Goal: Task Accomplishment & Management: Use online tool/utility

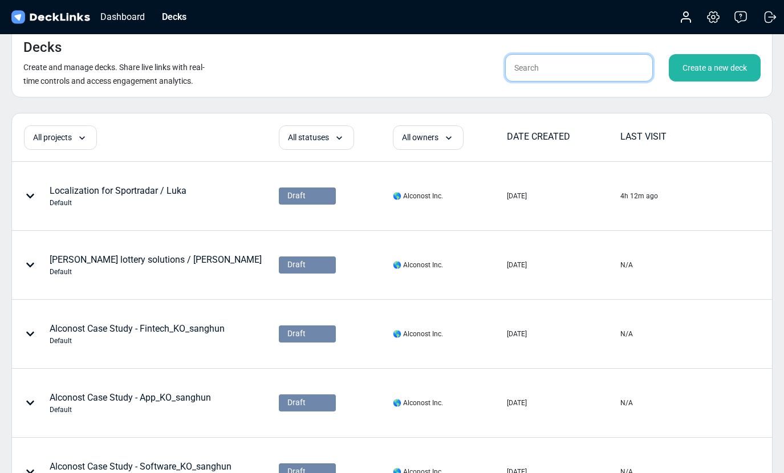
click at [524, 71] on input "text" at bounding box center [579, 67] width 148 height 27
type input "(di)"
click at [706, 74] on div "Create a new deck" at bounding box center [715, 67] width 92 height 27
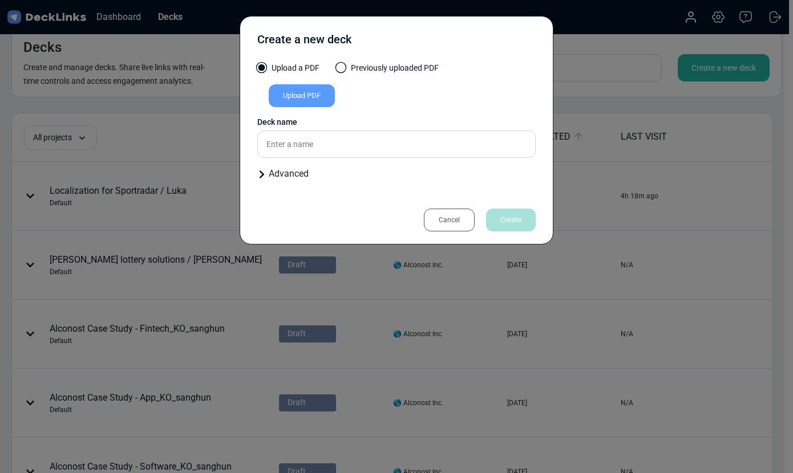
click at [306, 92] on div "Upload PDF" at bounding box center [302, 95] width 66 height 23
click at [0, 0] on input "Upload PDF" at bounding box center [0, 0] width 0 height 0
click at [303, 95] on div "Upload PDF" at bounding box center [302, 95] width 66 height 23
click at [0, 0] on input "Upload PDF" at bounding box center [0, 0] width 0 height 0
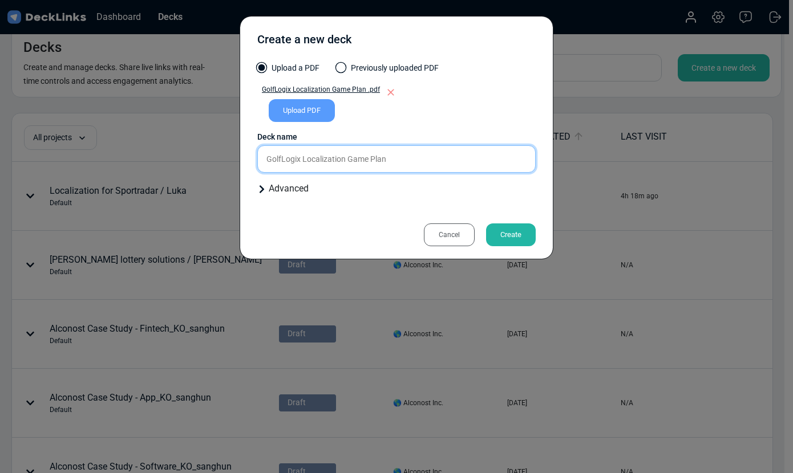
click at [290, 160] on input "GolfLogix Localization Game Plan" at bounding box center [396, 158] width 278 height 27
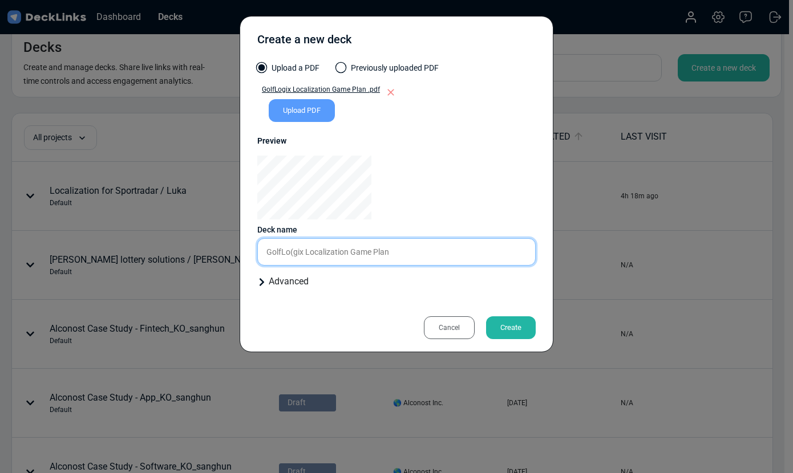
type input "GolfLogix Localization Game Plan"
click at [307, 253] on input "GolfLogix Localization Game Plan" at bounding box center [396, 251] width 278 height 27
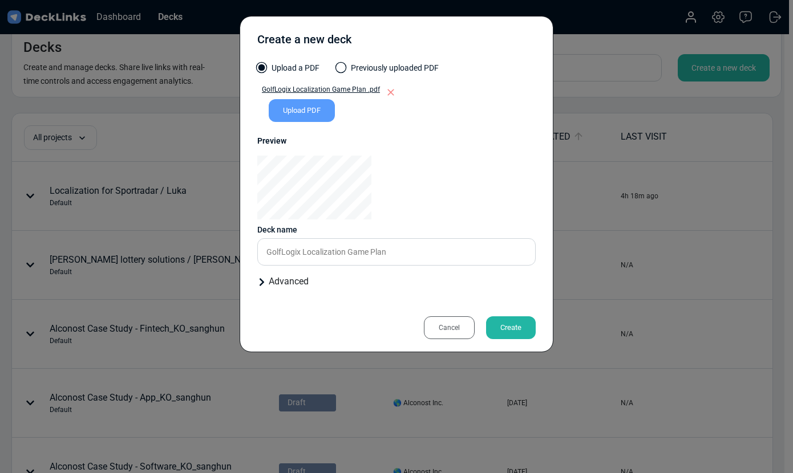
click at [514, 325] on div "Create" at bounding box center [511, 328] width 50 height 23
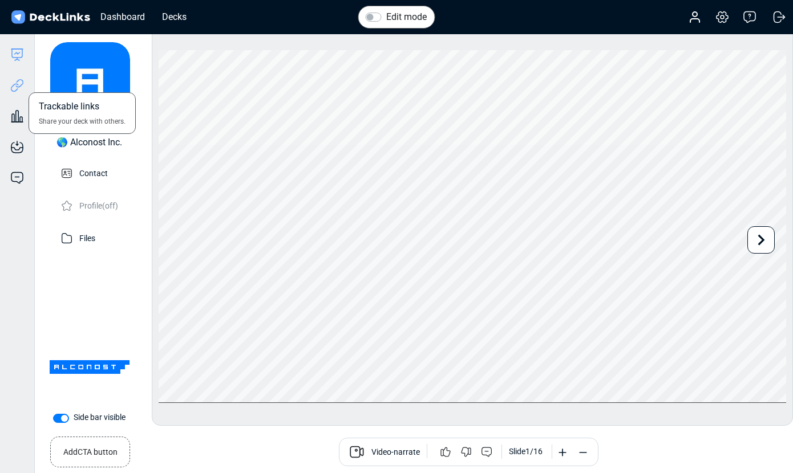
click at [21, 88] on icon at bounding box center [17, 86] width 14 height 14
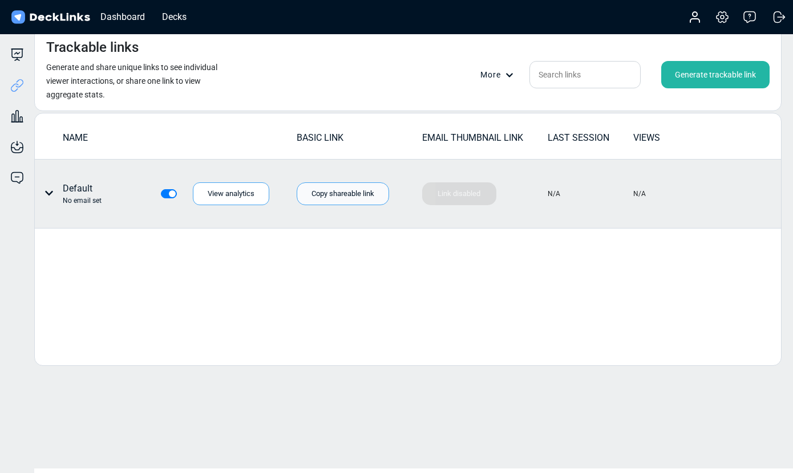
click at [357, 196] on div "Copy shareable link" at bounding box center [343, 194] width 92 height 23
